Goal: Task Accomplishment & Management: Use online tool/utility

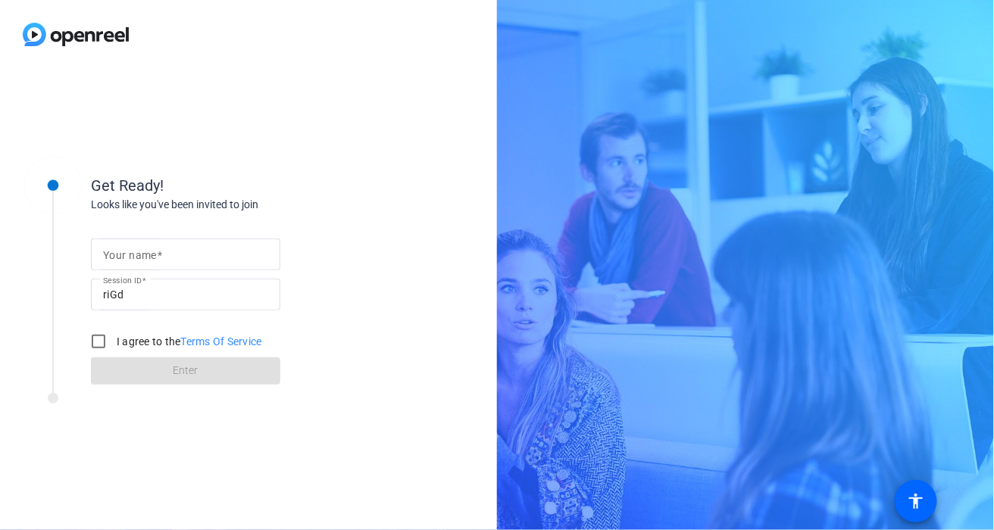
click at [145, 264] on div at bounding box center [185, 255] width 165 height 32
click at [146, 258] on input "Your name" at bounding box center [185, 254] width 165 height 18
type input "[PERSON_NAME]"
click at [98, 347] on input "I agree to the Terms Of Service" at bounding box center [98, 341] width 30 height 30
checkbox input "true"
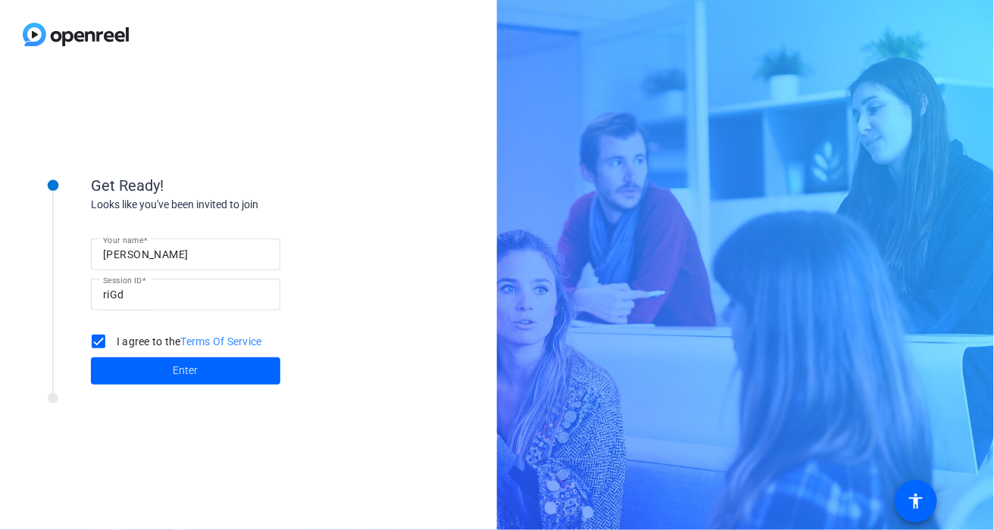
drag, startPoint x: 136, startPoint y: 370, endPoint x: 332, endPoint y: 382, distance: 195.8
click at [143, 370] on span at bounding box center [185, 371] width 189 height 36
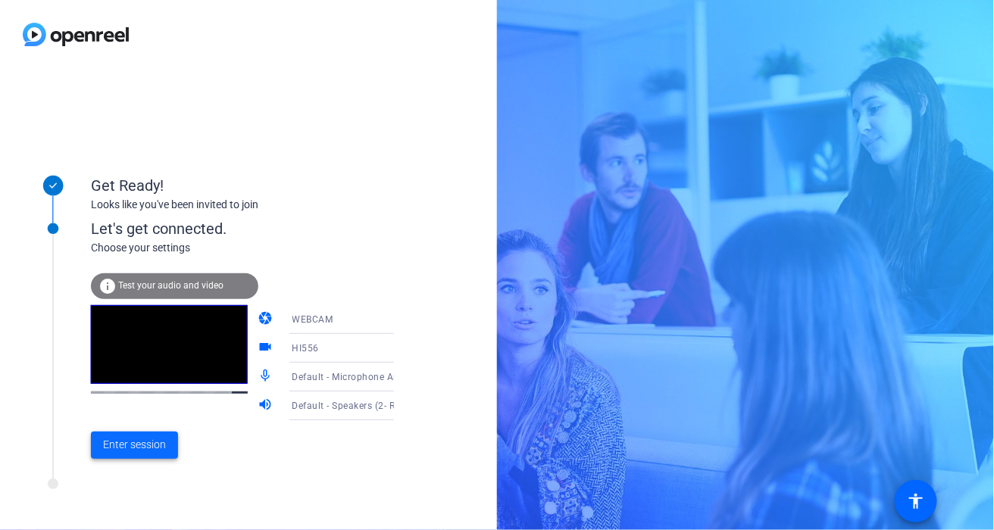
click at [133, 440] on span "Enter session" at bounding box center [134, 445] width 63 height 16
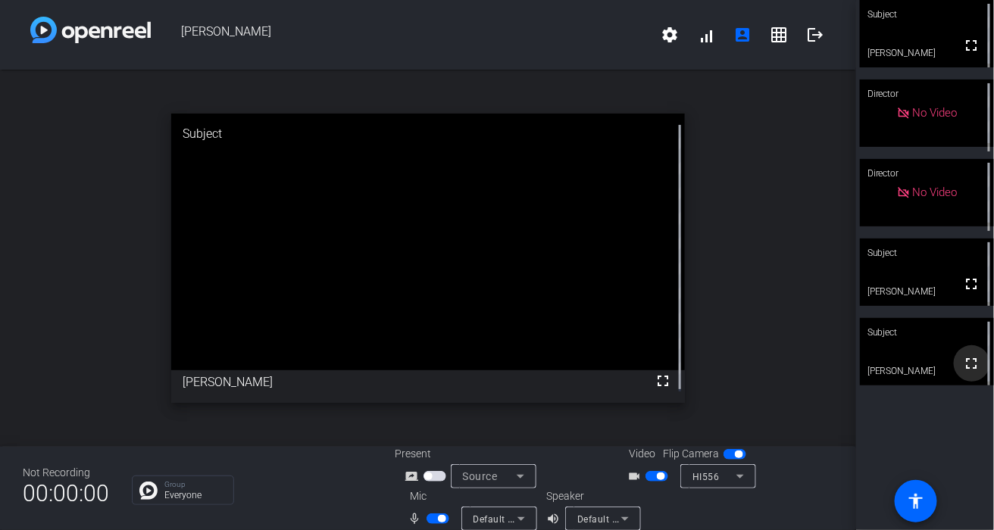
click at [966, 366] on mat-icon "fullscreen" at bounding box center [972, 363] width 18 height 18
click at [433, 515] on span "button" at bounding box center [437, 518] width 23 height 11
click at [435, 520] on span "button" at bounding box center [437, 518] width 23 height 11
click at [442, 520] on span "button" at bounding box center [442, 519] width 8 height 8
click at [657, 479] on span "button" at bounding box center [661, 477] width 8 height 8
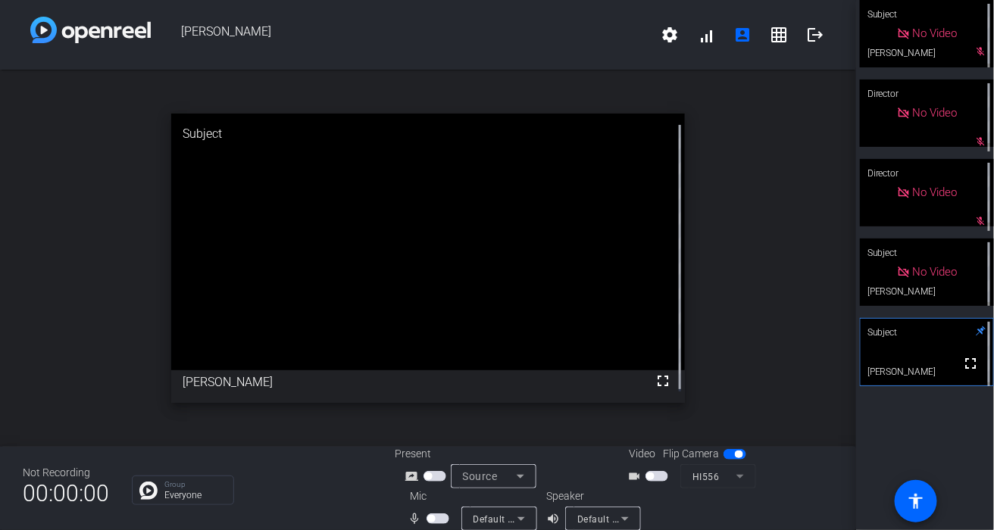
click at [438, 520] on span "button" at bounding box center [437, 518] width 23 height 11
click at [438, 520] on span "button" at bounding box center [442, 519] width 8 height 8
click at [442, 518] on span "button" at bounding box center [437, 518] width 23 height 11
click at [432, 517] on span "button" at bounding box center [437, 518] width 23 height 11
click at [439, 514] on span "button" at bounding box center [437, 518] width 23 height 11
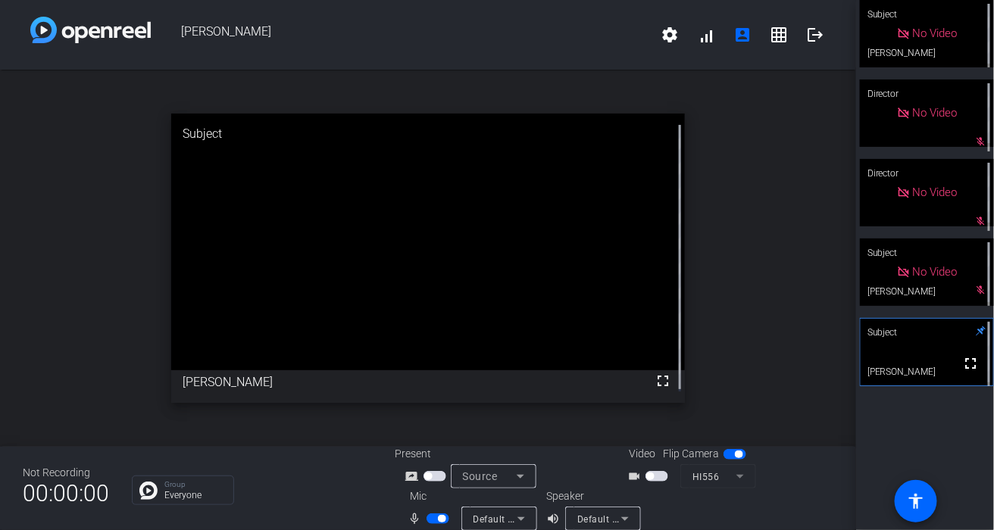
click at [439, 514] on span "button" at bounding box center [437, 518] width 23 height 11
click at [431, 521] on span "button" at bounding box center [437, 518] width 23 height 11
click at [432, 476] on span "button" at bounding box center [434, 476] width 23 height 11
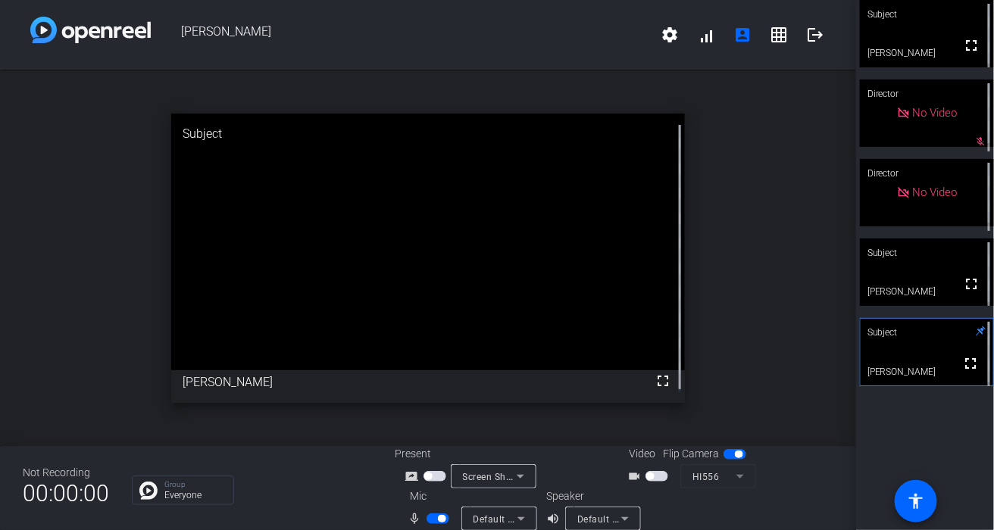
click at [762, 496] on div at bounding box center [761, 510] width 143 height 42
click at [651, 477] on span "button" at bounding box center [656, 476] width 23 height 11
click at [775, 508] on div at bounding box center [761, 510] width 143 height 42
click at [794, 155] on div "open_in_new Subject fullscreen [PERSON_NAME]" at bounding box center [428, 258] width 856 height 377
